Goal: Information Seeking & Learning: Learn about a topic

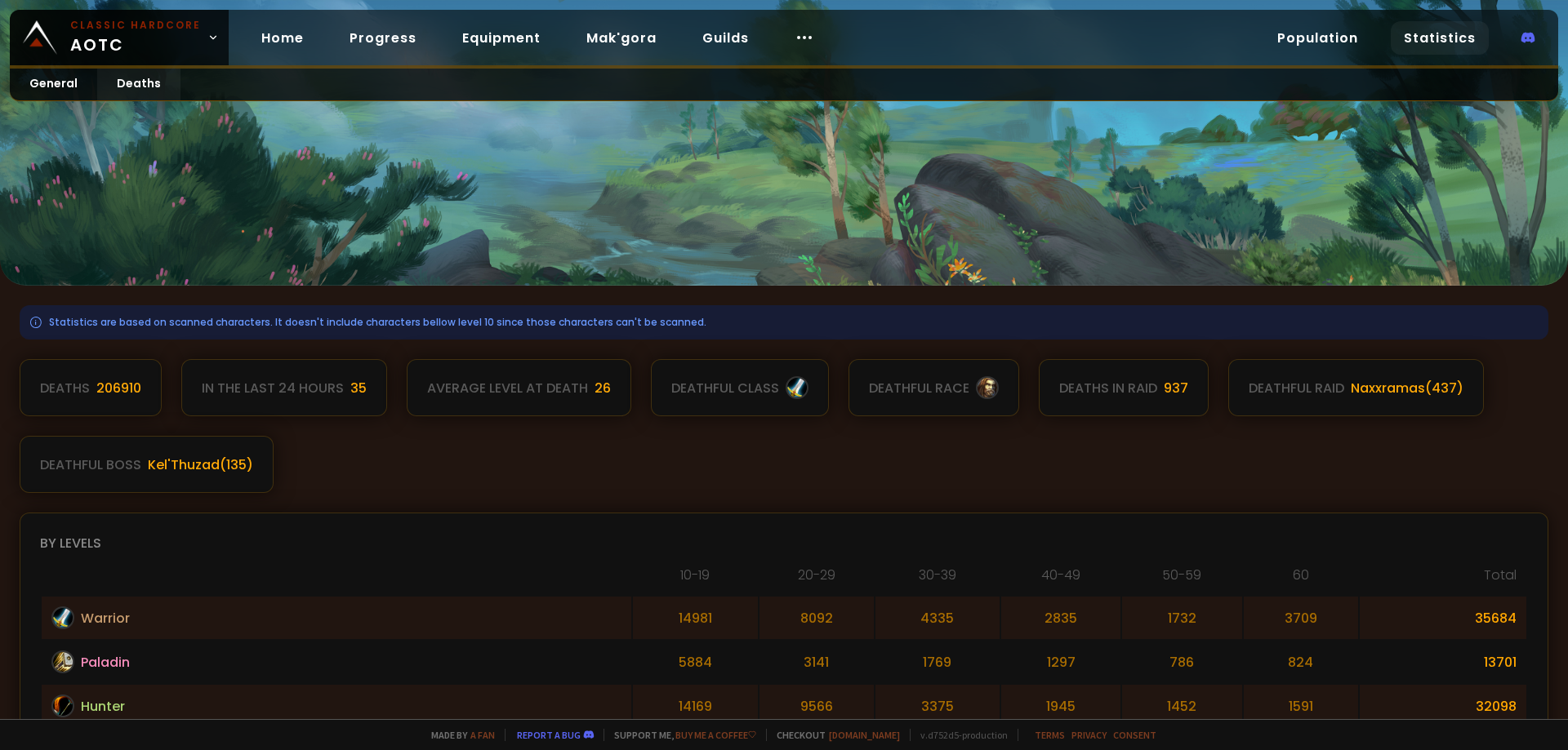
click at [960, 93] on div "General Deaths" at bounding box center [784, 85] width 1548 height 33
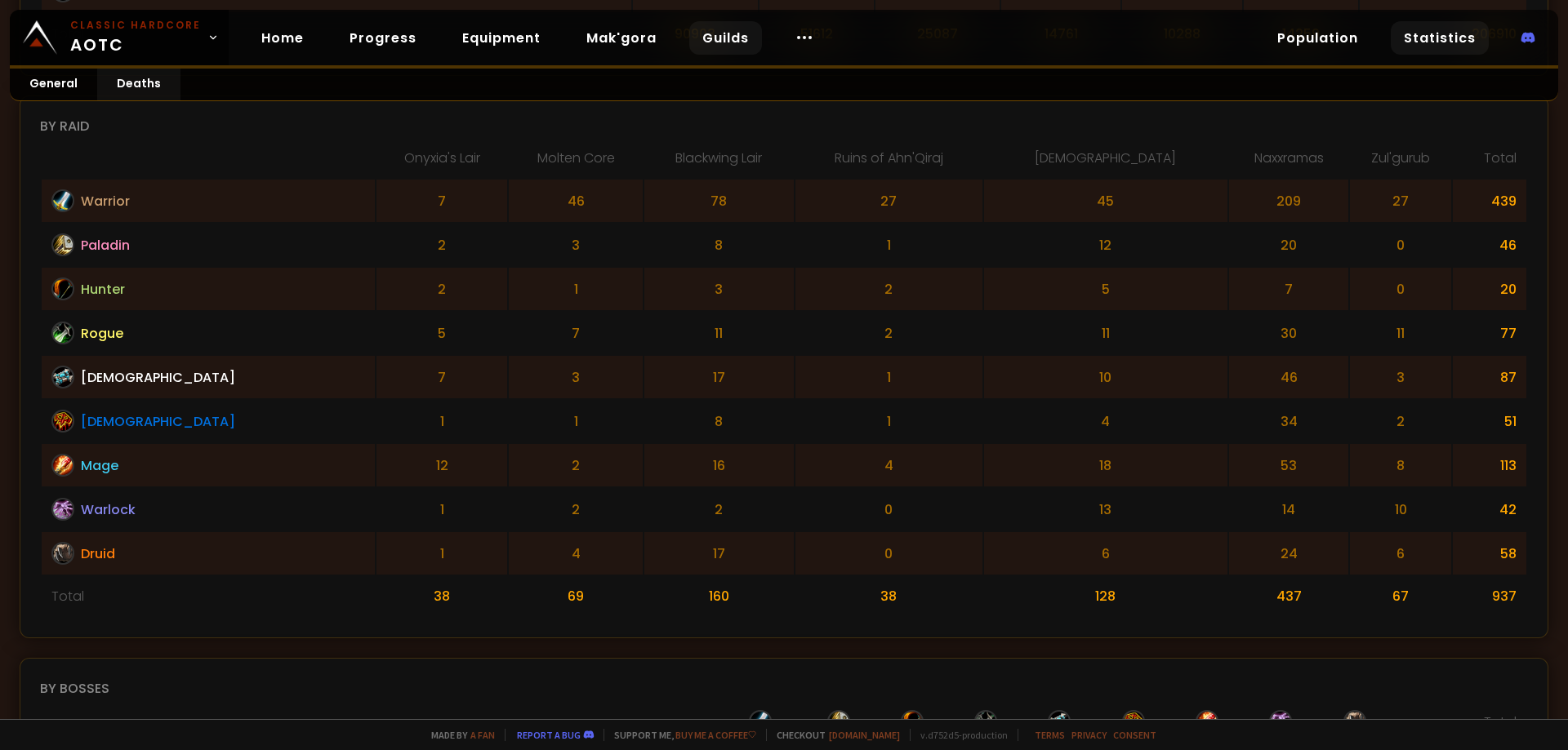
click at [739, 45] on link "Guilds" at bounding box center [726, 37] width 73 height 34
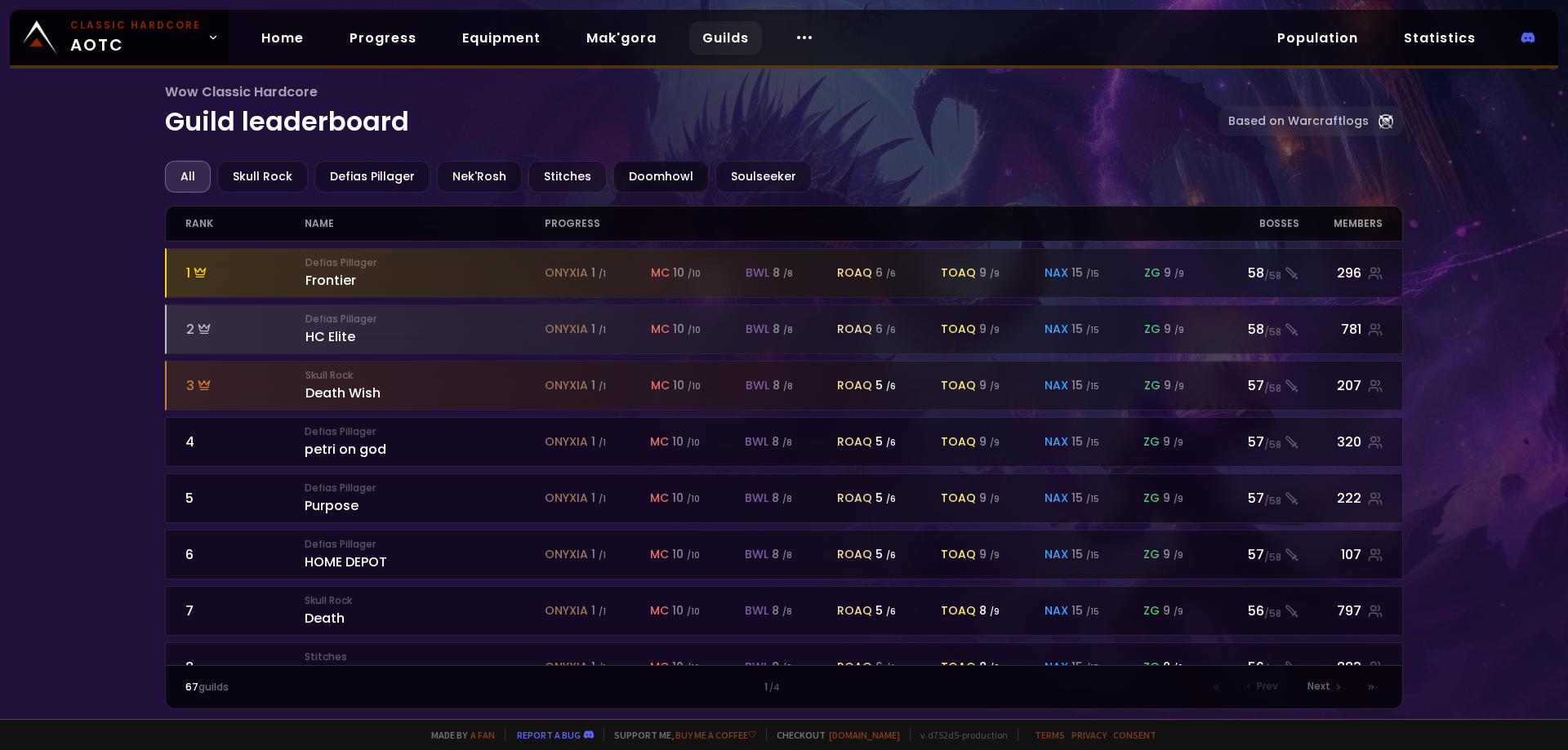
click at [648, 184] on div "Doomhowl" at bounding box center [661, 176] width 96 height 32
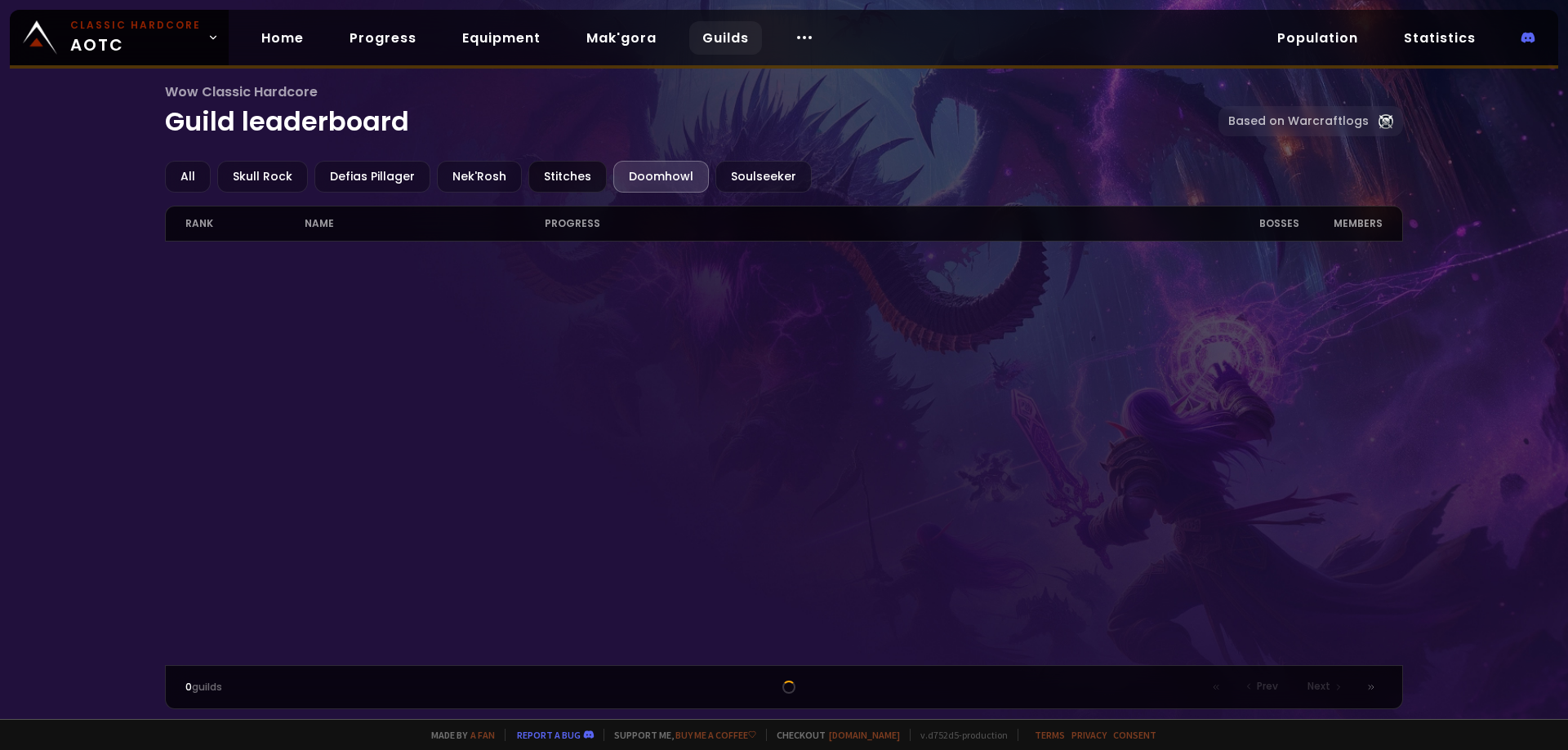
click at [581, 176] on div "Stitches" at bounding box center [567, 176] width 78 height 32
click at [466, 182] on div "Nek'Rosh" at bounding box center [479, 176] width 85 height 32
click at [379, 176] on div "Defias Pillager" at bounding box center [372, 176] width 116 height 32
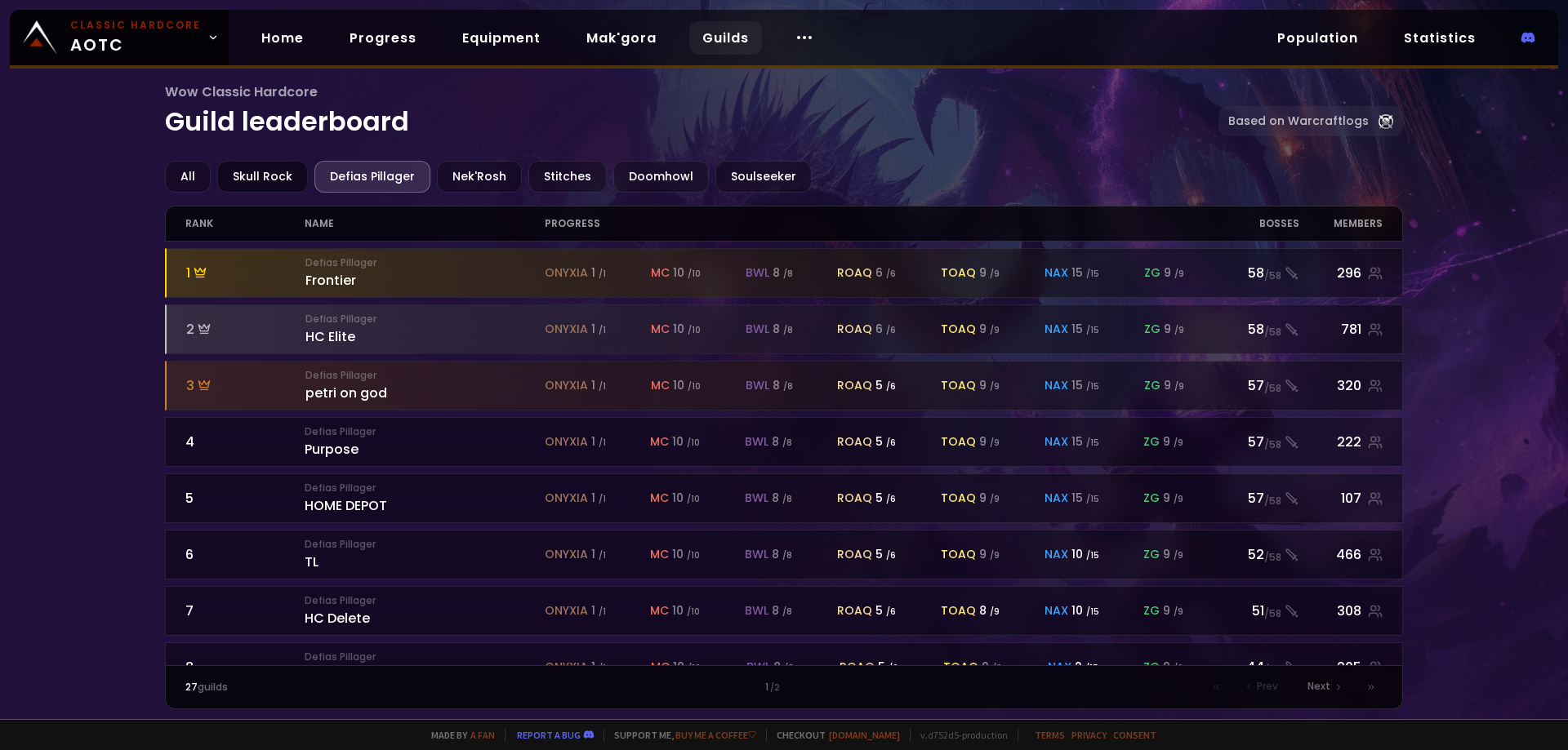
click at [250, 169] on div "Skull Rock" at bounding box center [262, 176] width 90 height 32
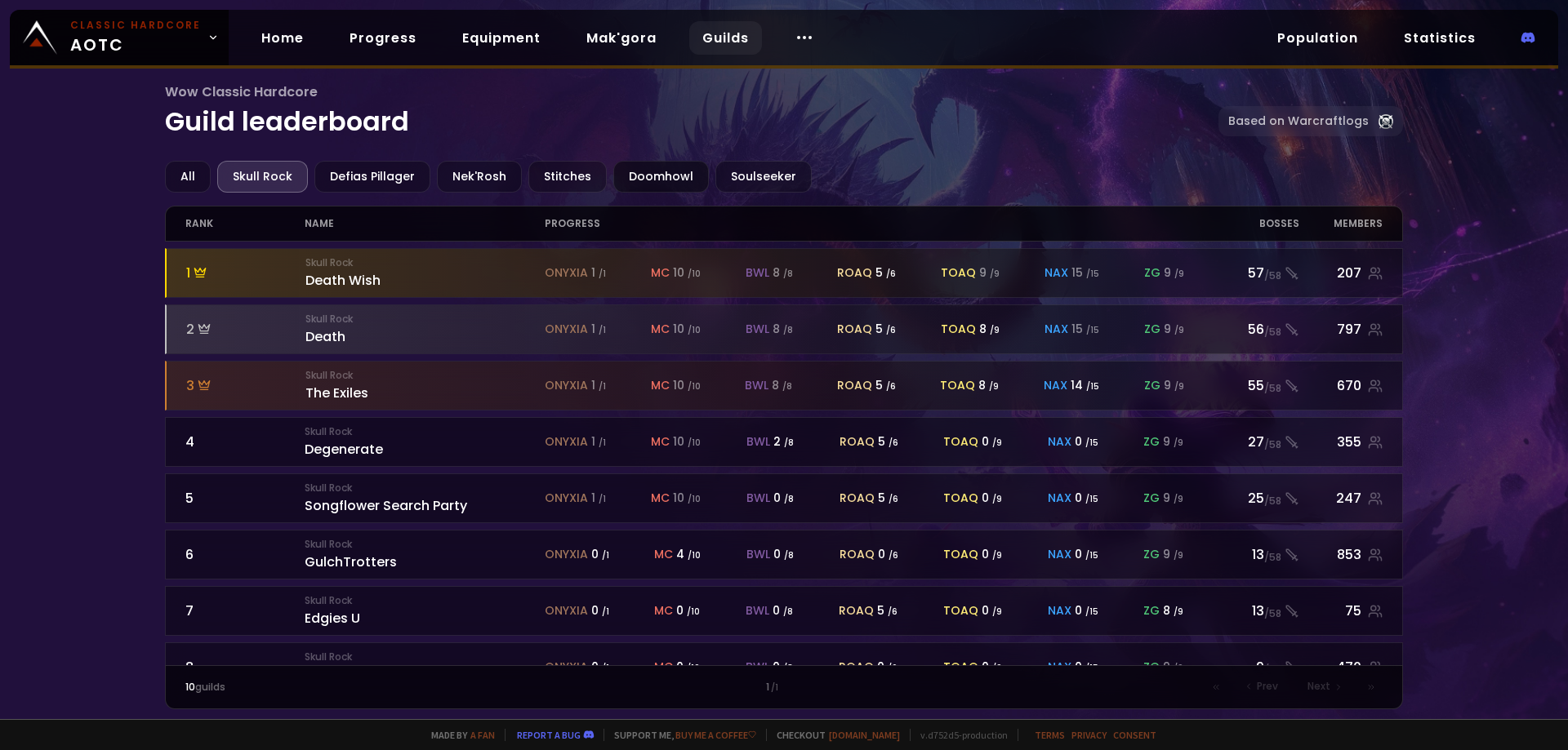
click at [663, 186] on div "Doomhowl" at bounding box center [661, 176] width 96 height 32
